Goal: Information Seeking & Learning: Check status

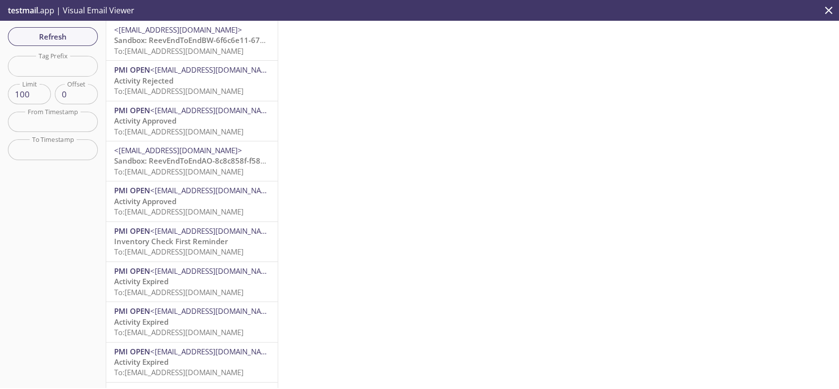
click at [77, 67] on input "text" at bounding box center [53, 66] width 90 height 20
paste input "[EMAIL_ADDRESS][DOMAIN_NAME]"
type input "1756684025942_0jat"
click at [46, 36] on span "Refresh" at bounding box center [53, 36] width 74 height 13
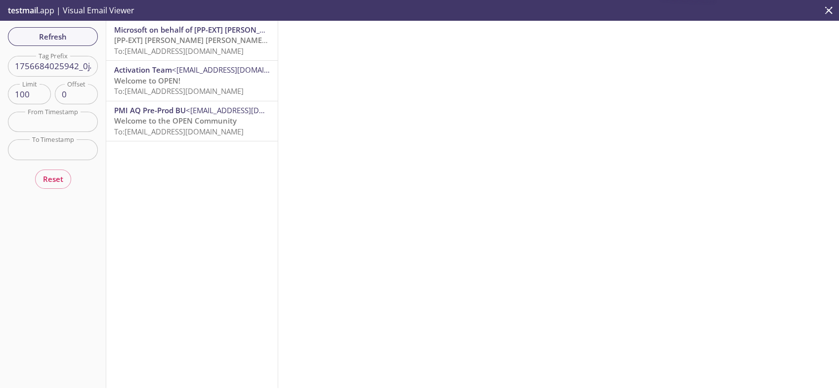
click at [193, 37] on span "[PP-EXT] [PERSON_NAME] [PERSON_NAME] International account email verification c…" at bounding box center [271, 40] width 314 height 10
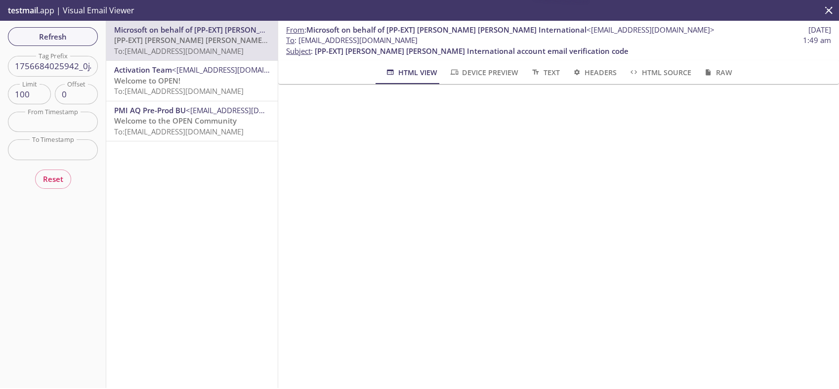
click at [196, 91] on span "To: [EMAIL_ADDRESS][DOMAIN_NAME]" at bounding box center [179, 91] width 130 height 10
